Goal: Book appointment/travel/reservation

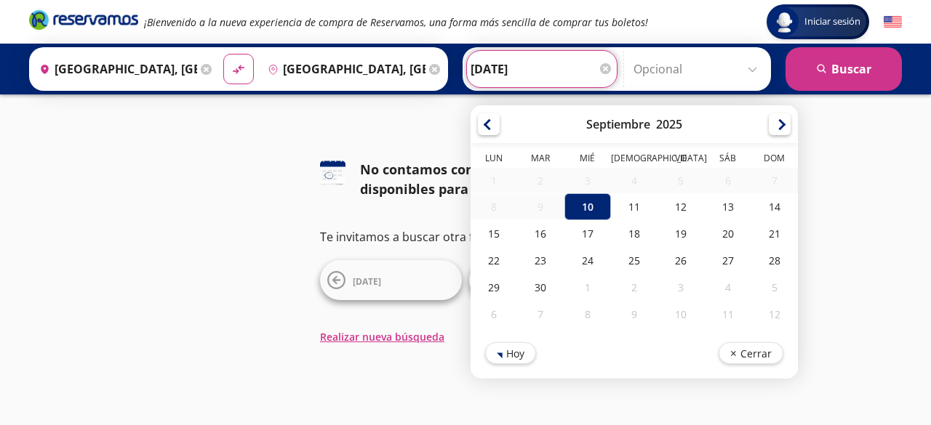
click at [476, 69] on input "[DATE]" at bounding box center [542, 69] width 143 height 36
click at [572, 201] on div "10" at bounding box center [587, 206] width 47 height 27
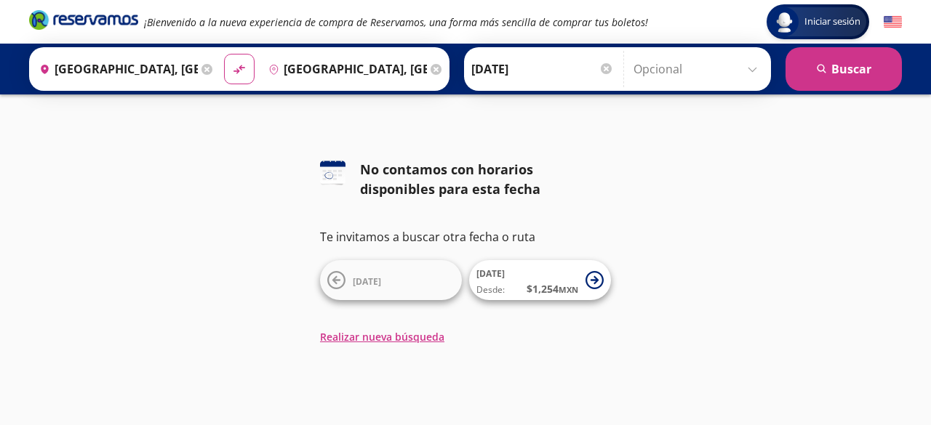
click at [559, 71] on input "[DATE]" at bounding box center [542, 69] width 143 height 36
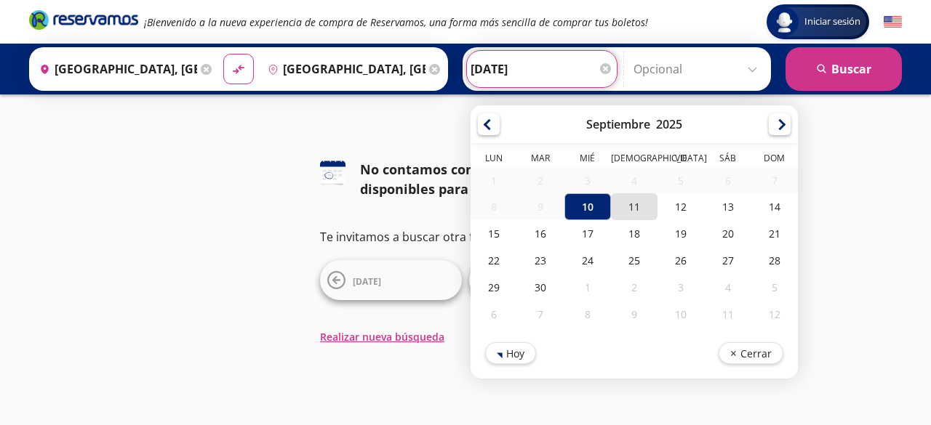
click at [618, 207] on div "11" at bounding box center [634, 206] width 47 height 27
type input "[DATE]"
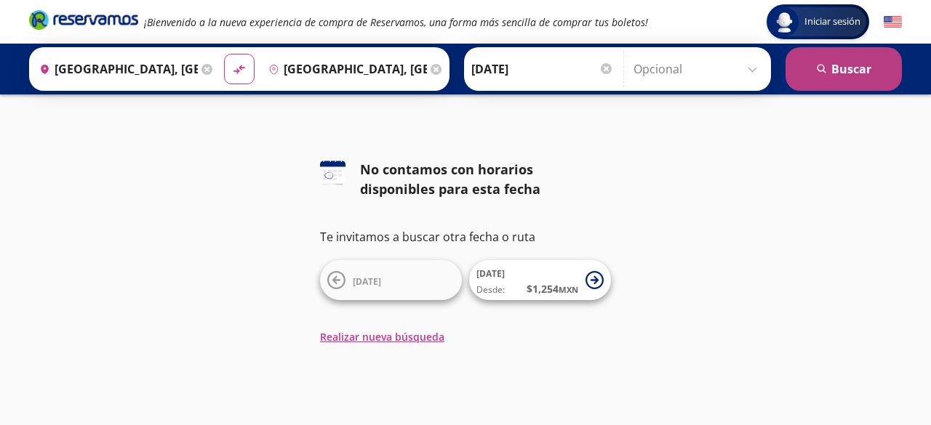
click at [826, 57] on button "search [GEOGRAPHIC_DATA]" at bounding box center [844, 69] width 116 height 44
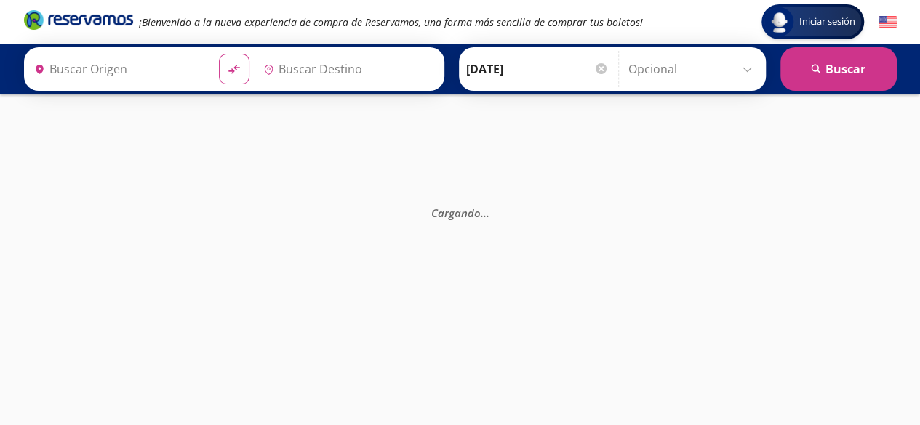
type input "[GEOGRAPHIC_DATA], [GEOGRAPHIC_DATA]"
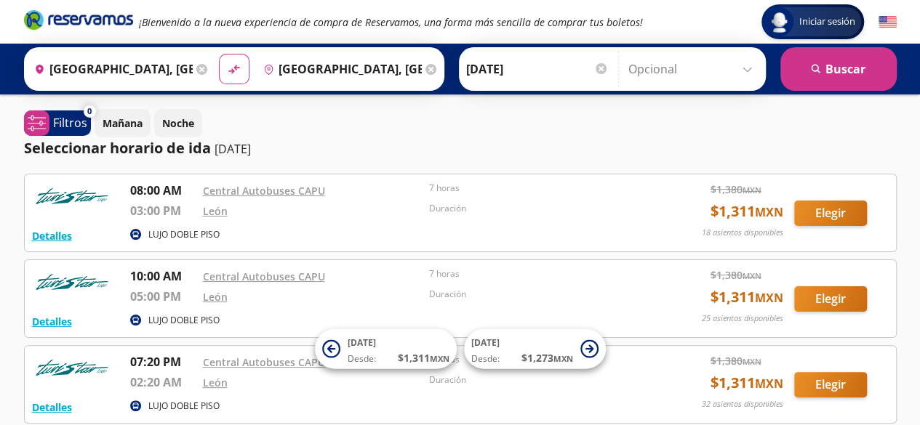
click at [481, 69] on input "[DATE]" at bounding box center [537, 69] width 143 height 36
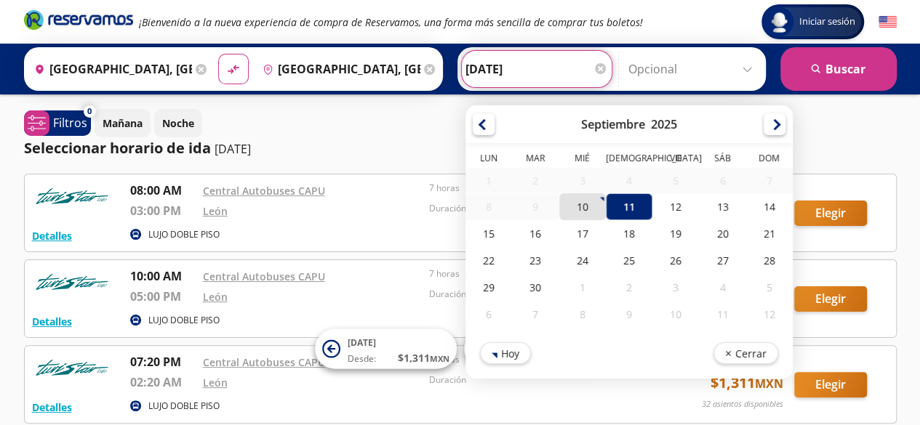
click at [576, 206] on div "10" at bounding box center [582, 206] width 47 height 27
type input "[DATE]"
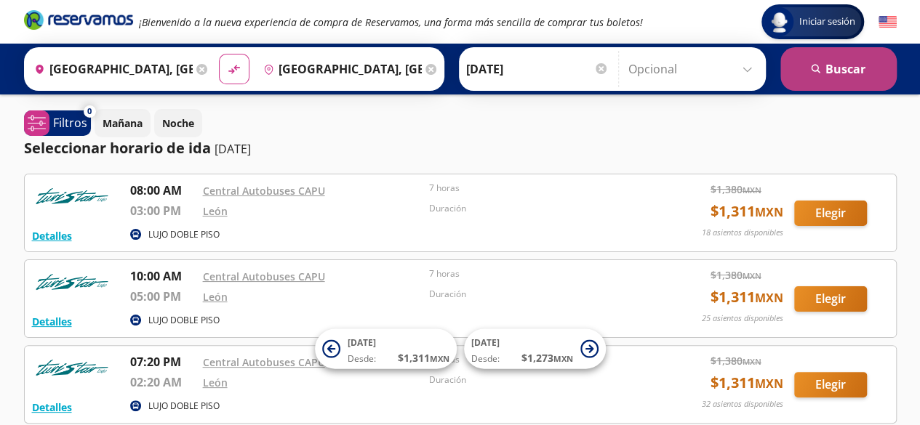
click at [824, 72] on button "search [GEOGRAPHIC_DATA]" at bounding box center [838, 69] width 116 height 44
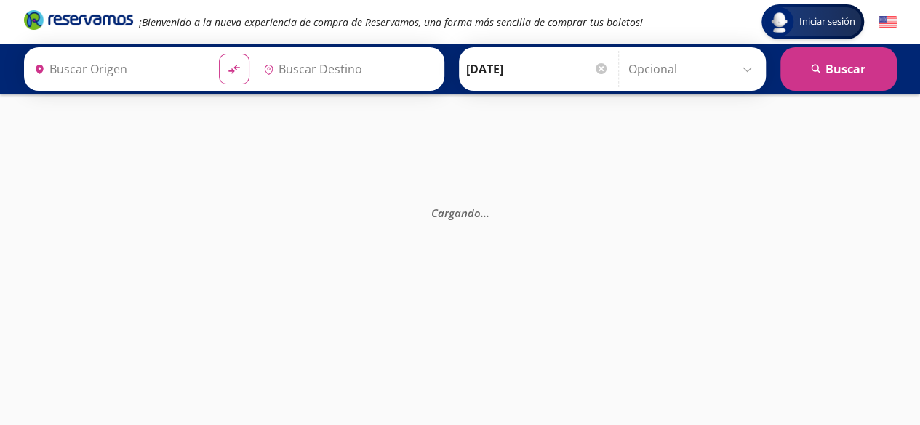
type input "[GEOGRAPHIC_DATA], [GEOGRAPHIC_DATA]"
